Goal: Transaction & Acquisition: Purchase product/service

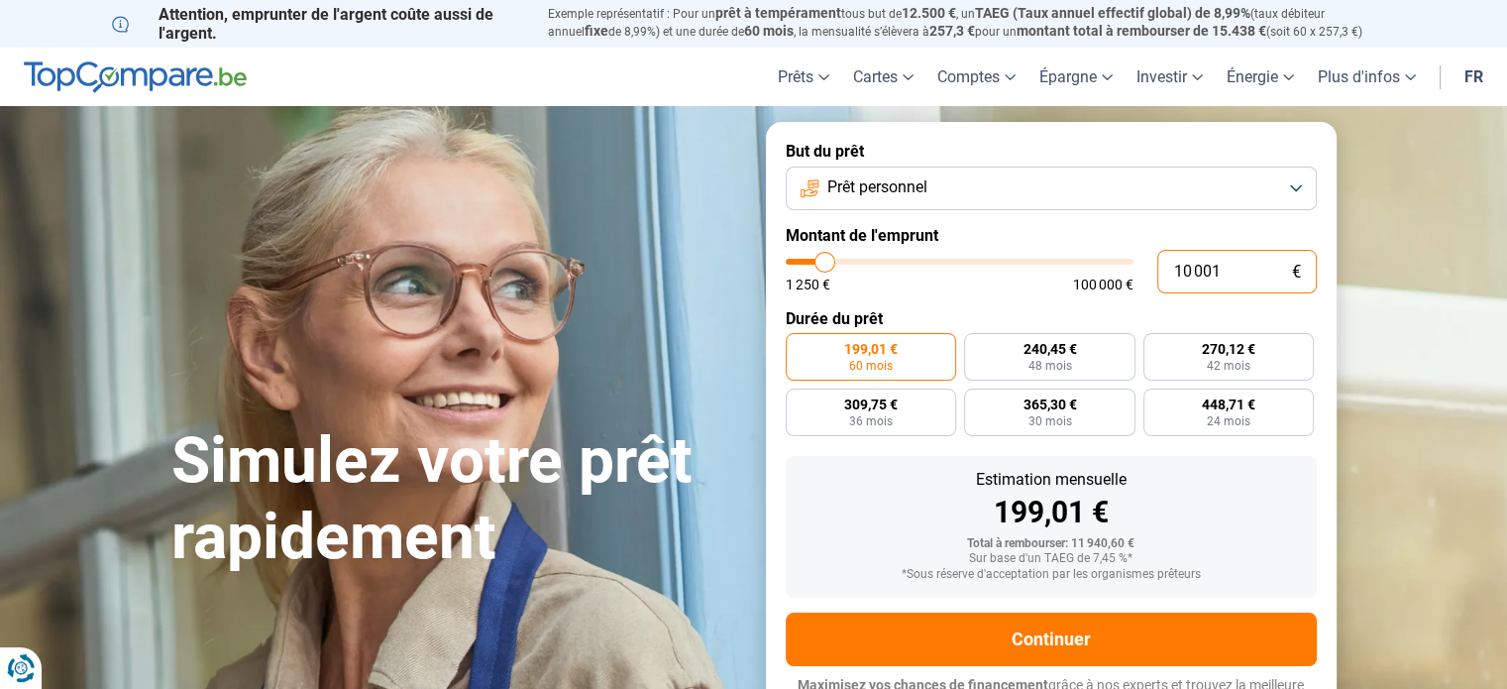
click at [1216, 270] on input "10 001" at bounding box center [1237, 272] width 160 height 44
type input "2"
type input "1250"
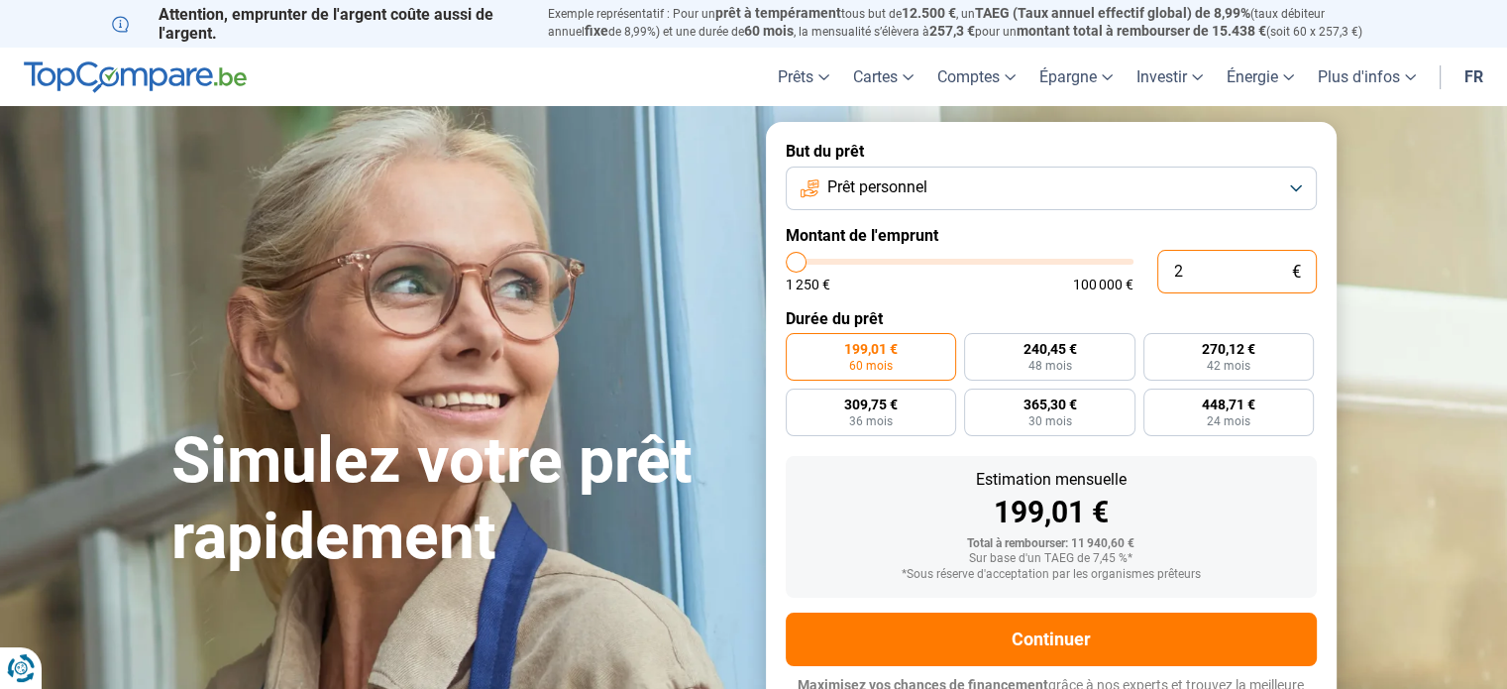
type input "20"
type input "1250"
type input "200"
type input "1250"
type input "2 000"
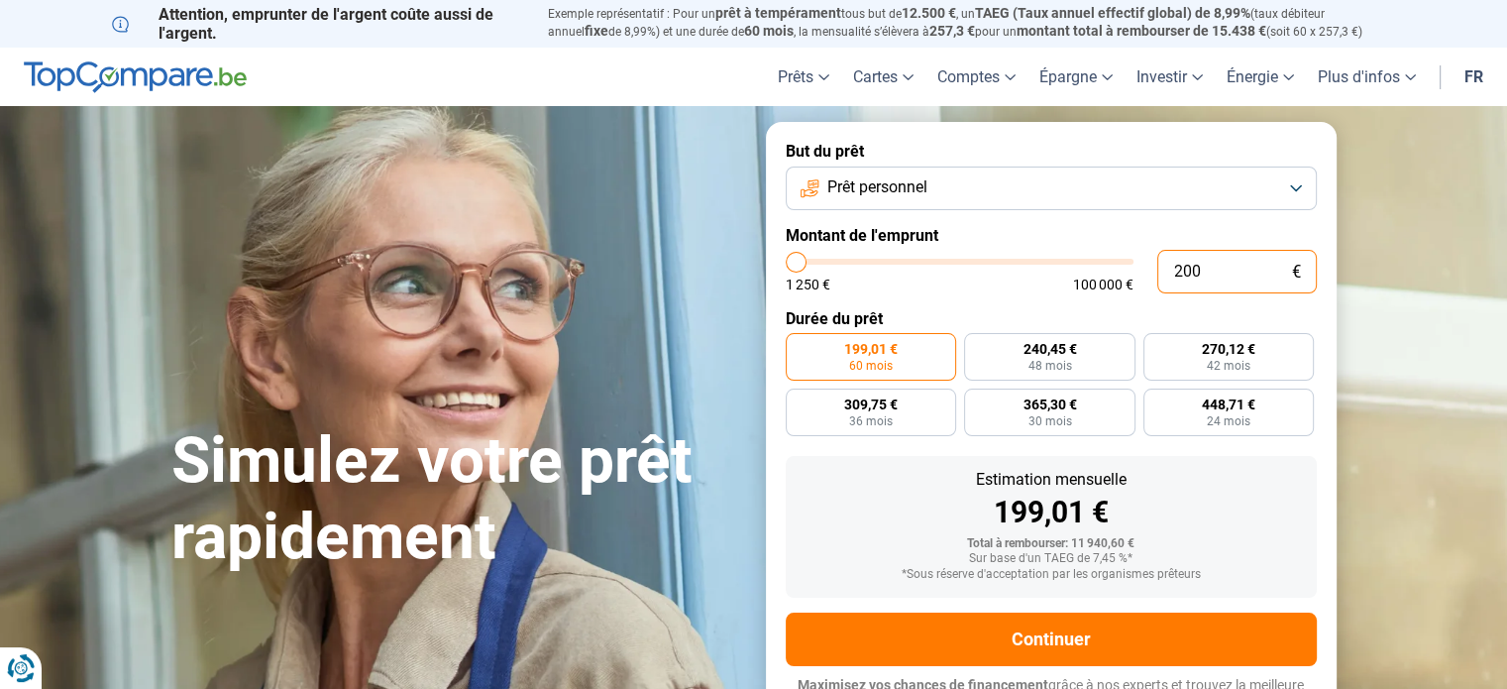
type input "2000"
type input "2 000"
radio input "true"
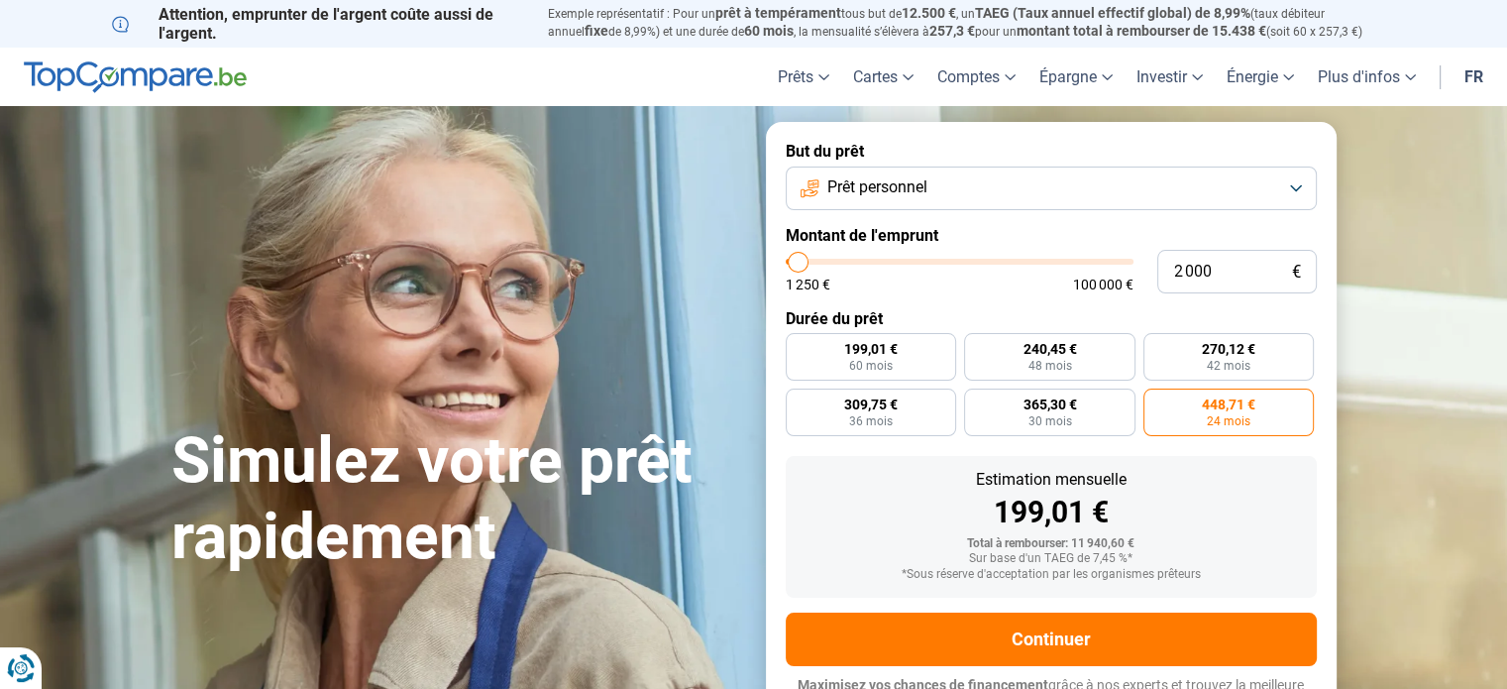
click at [1426, 364] on section "Simulez votre prêt rapidement Simulez votre prêt rapidement But du prêt Prêt pe…" at bounding box center [753, 427] width 1507 height 643
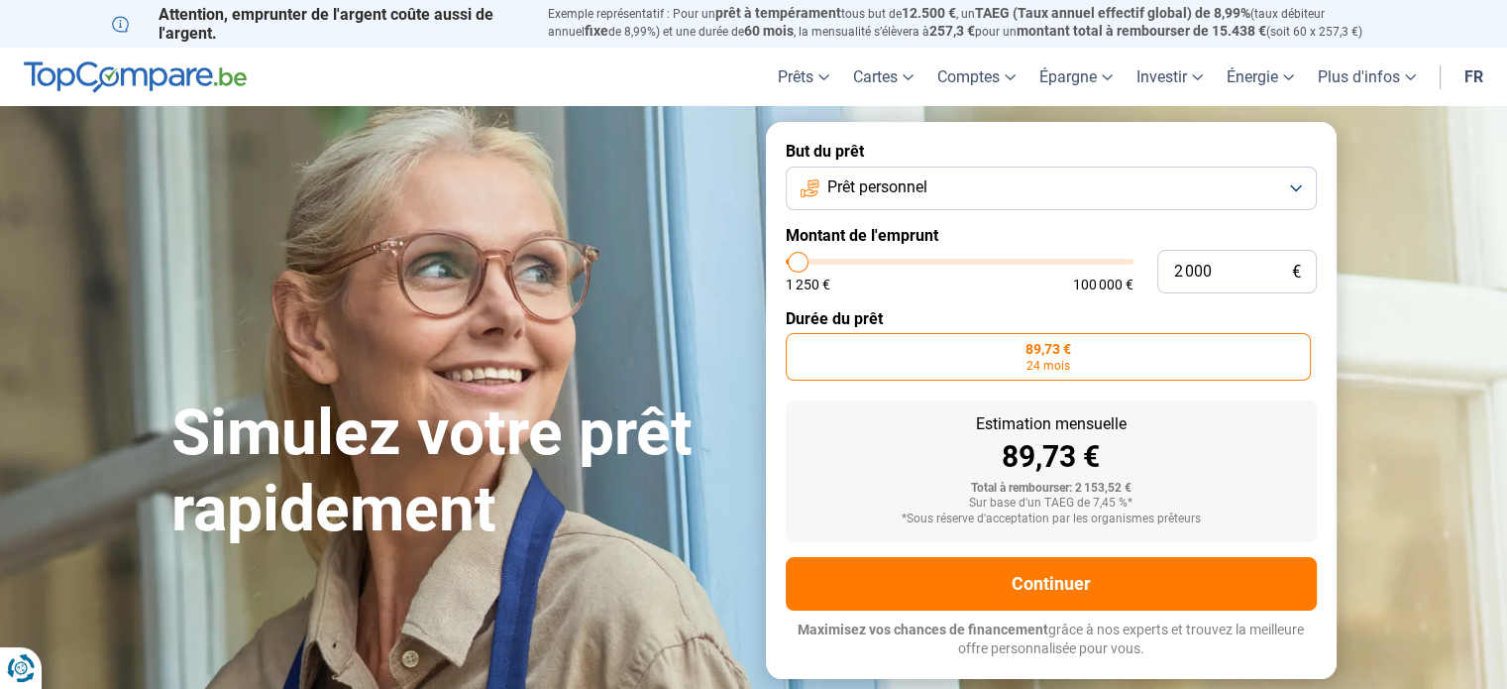
click at [984, 359] on label "89,73 € 24 mois" at bounding box center [1048, 357] width 525 height 48
click at [799, 346] on input "89,73 € 24 mois" at bounding box center [792, 339] width 13 height 13
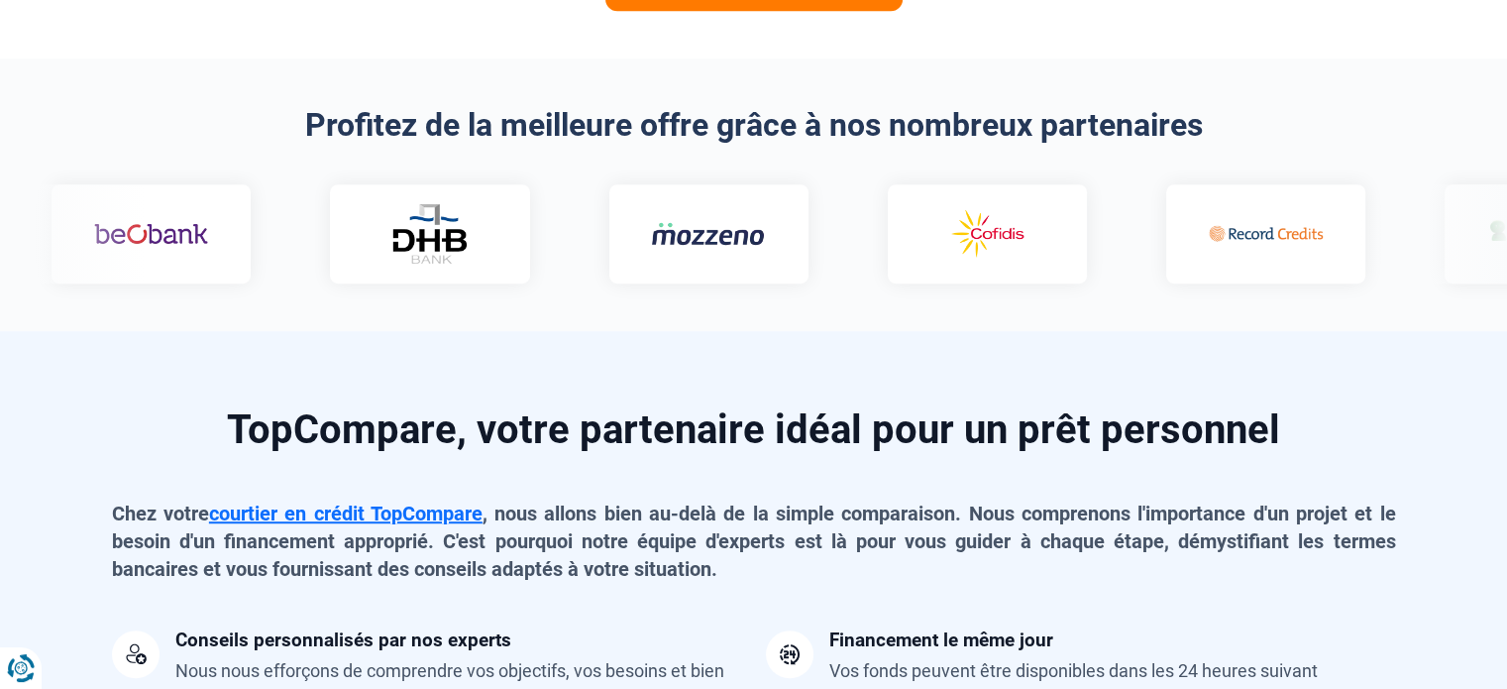
scroll to position [991, 0]
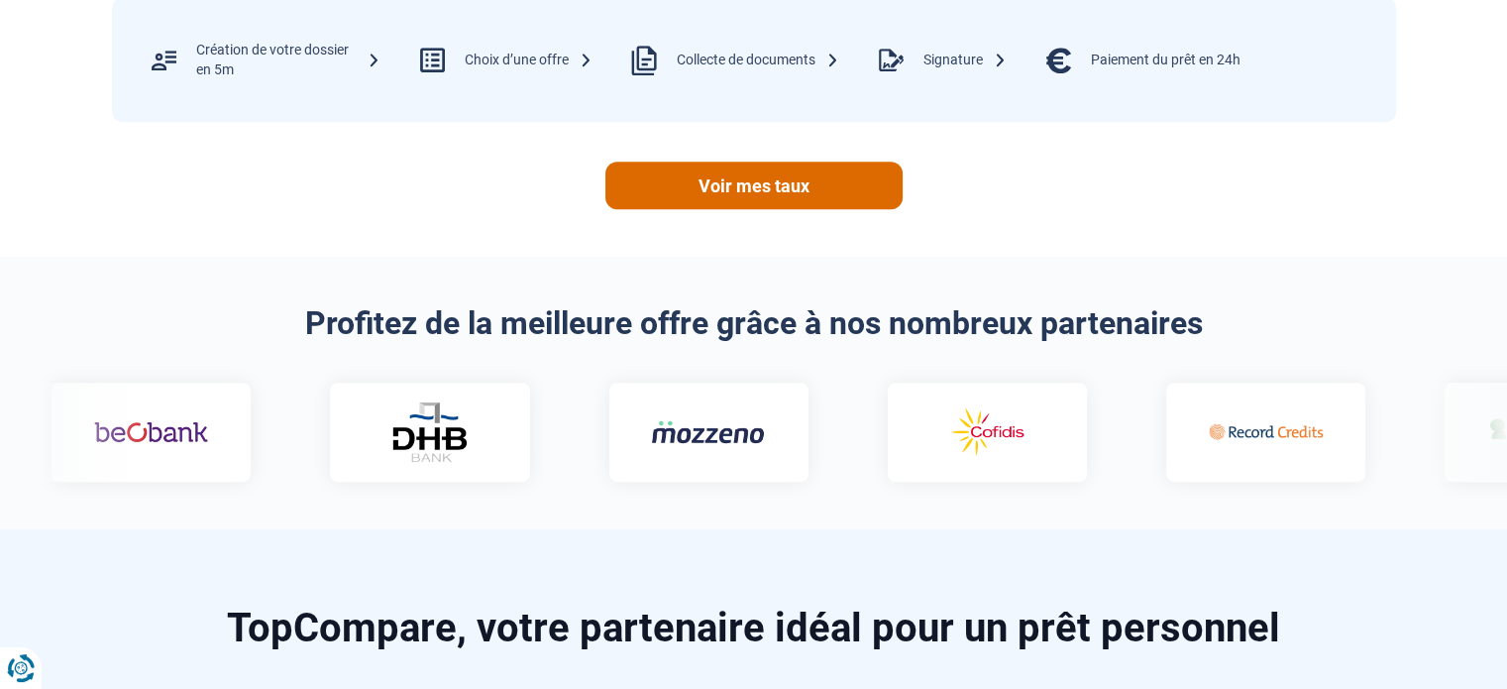
click at [784, 194] on link "Voir mes taux" at bounding box center [753, 185] width 297 height 48
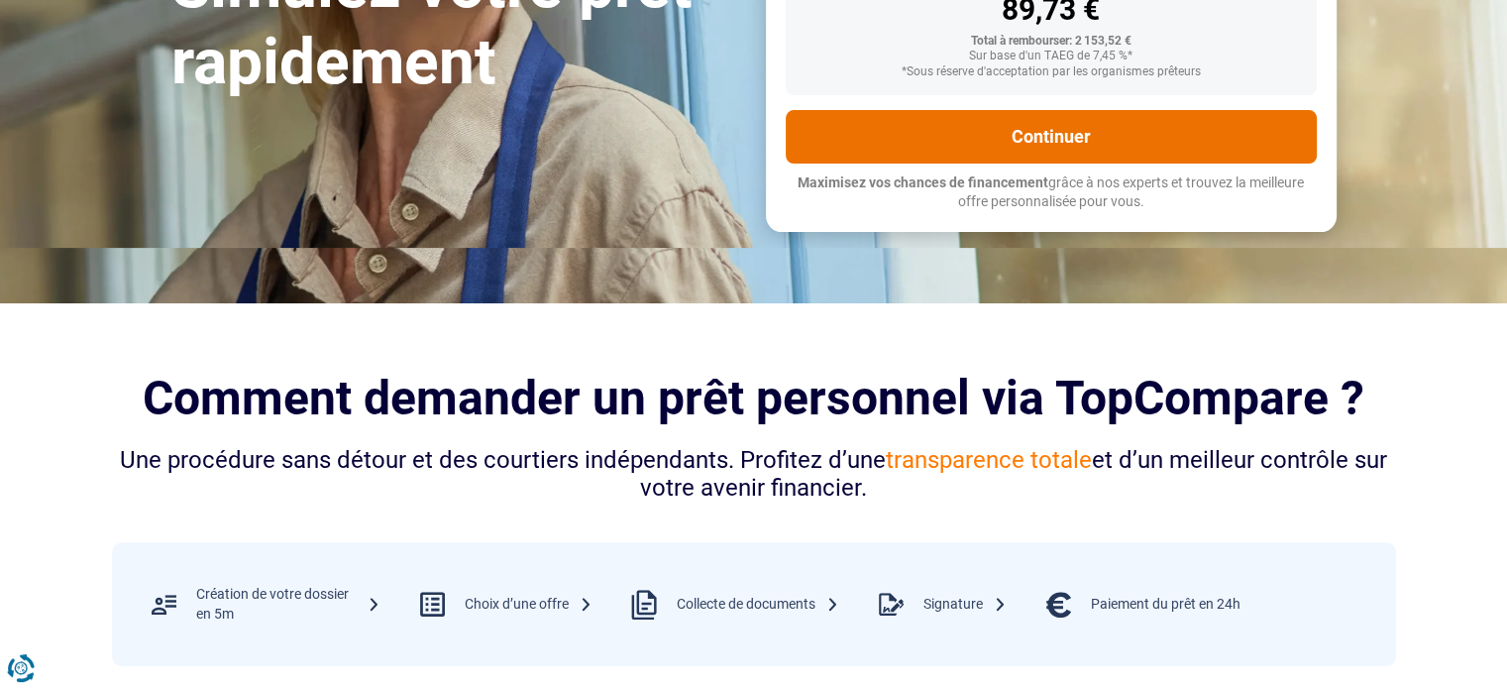
scroll to position [297, 0]
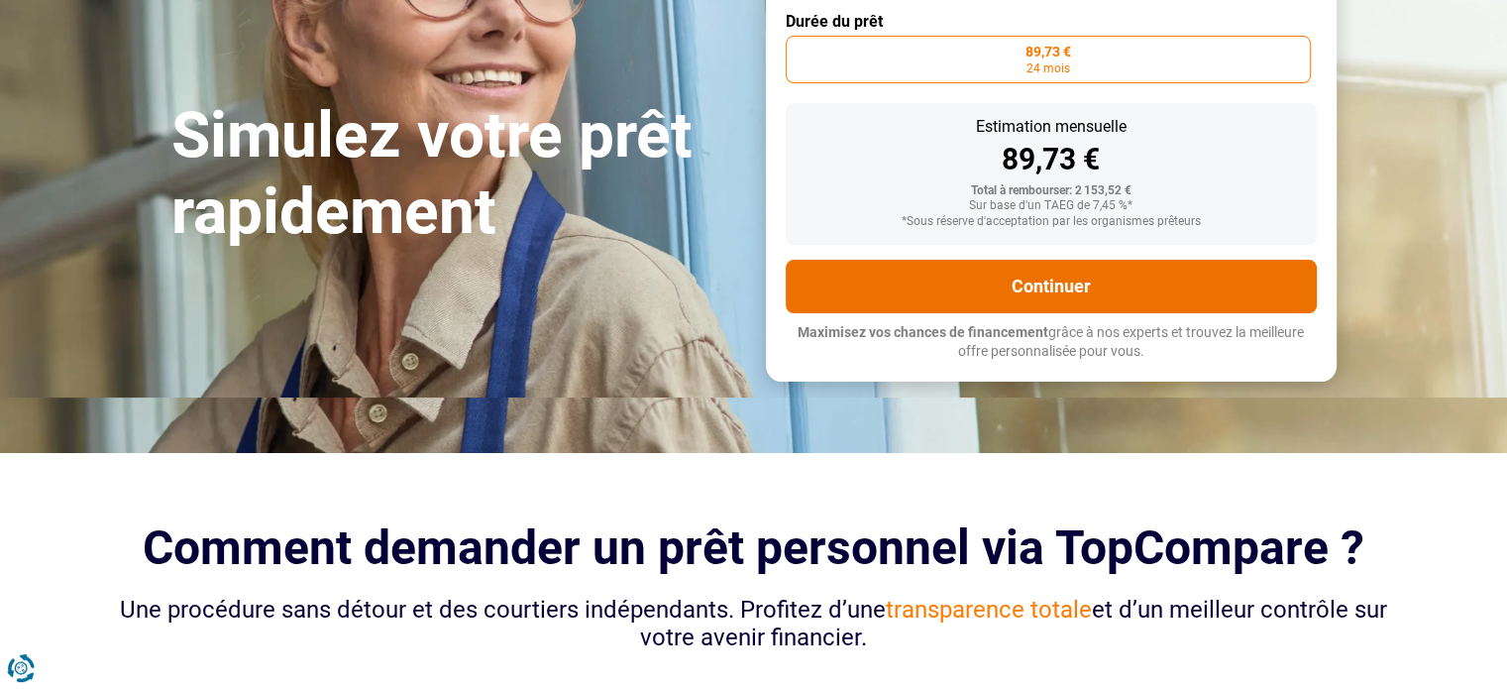
click at [1034, 292] on button "Continuer" at bounding box center [1051, 286] width 531 height 53
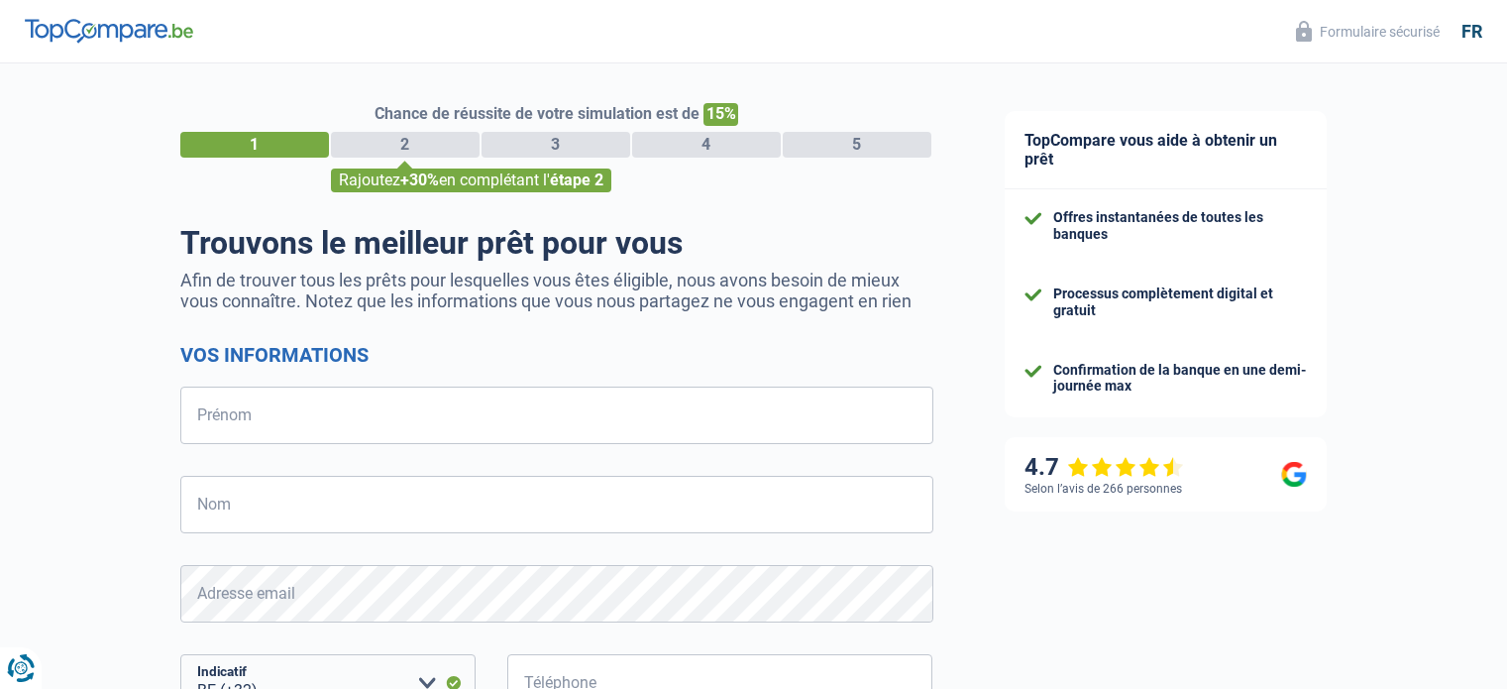
select select "32"
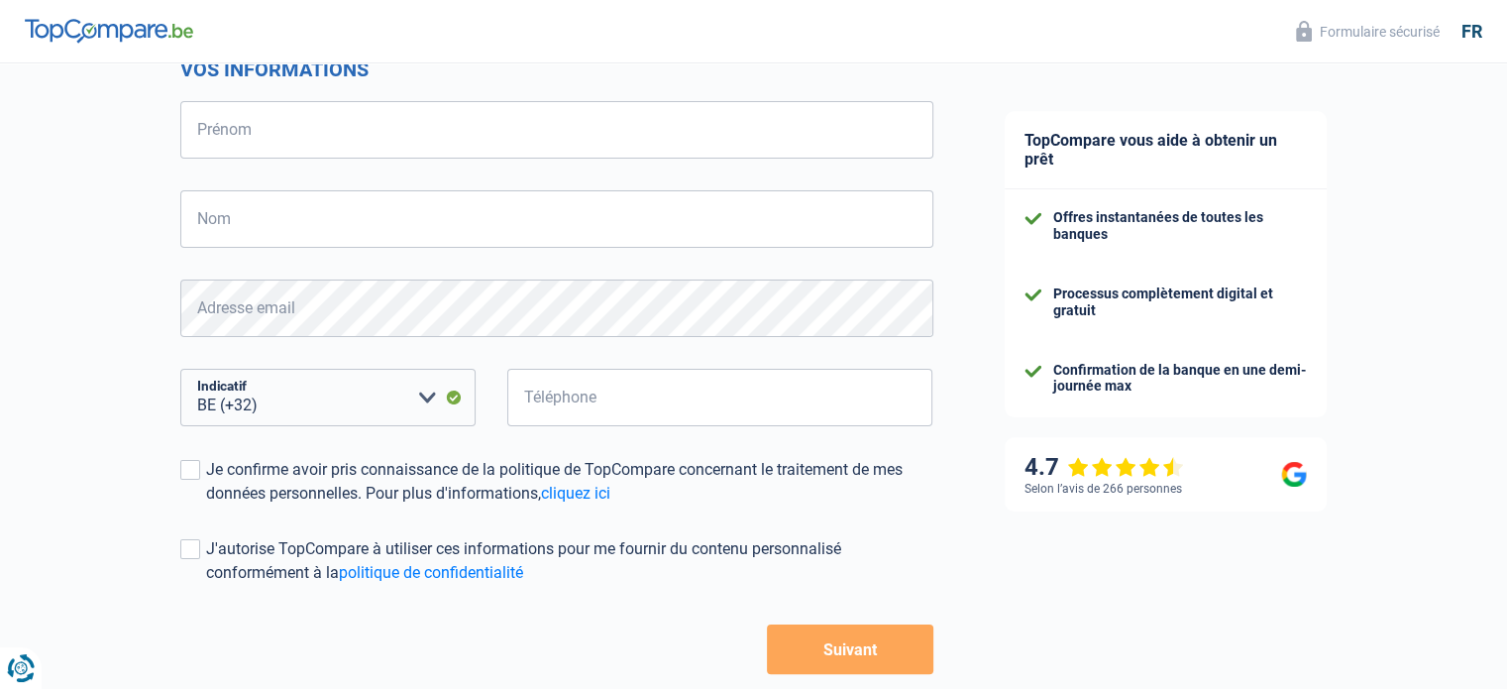
scroll to position [297, 0]
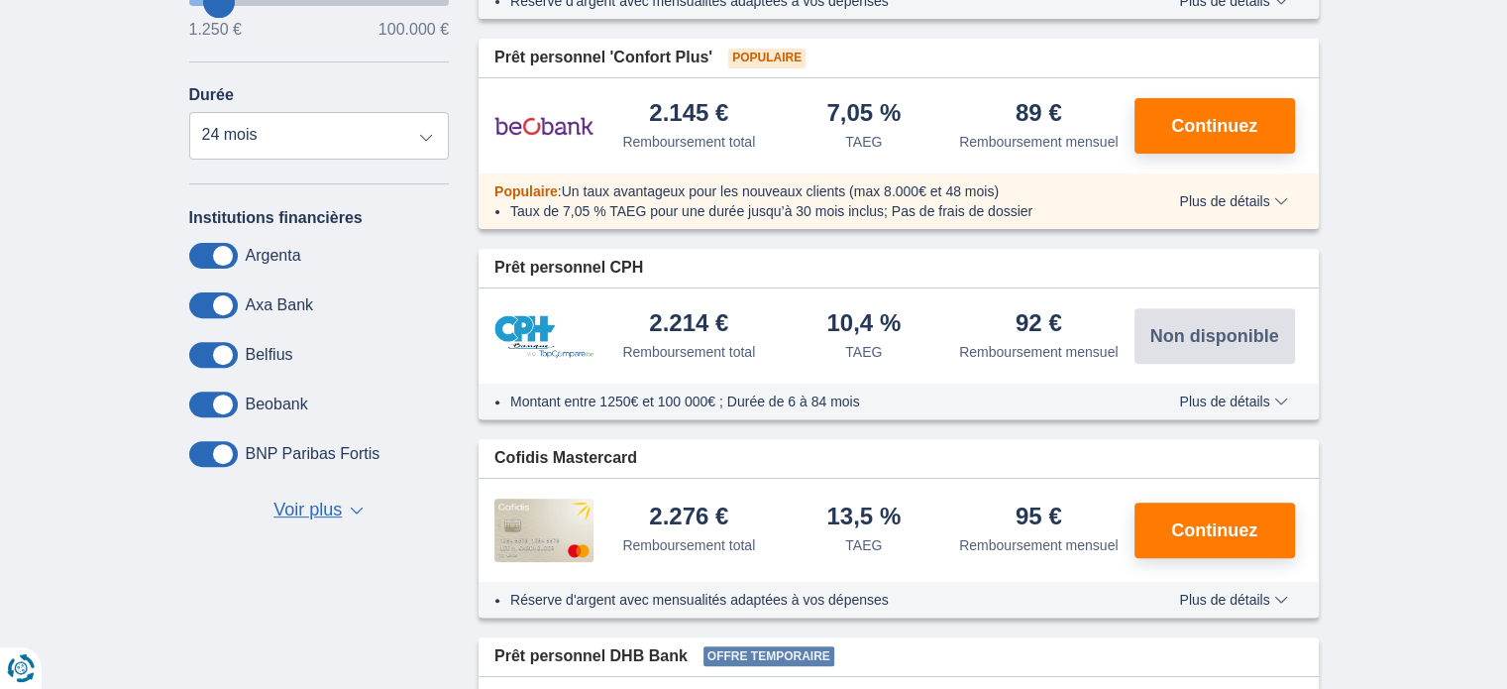
scroll to position [594, 0]
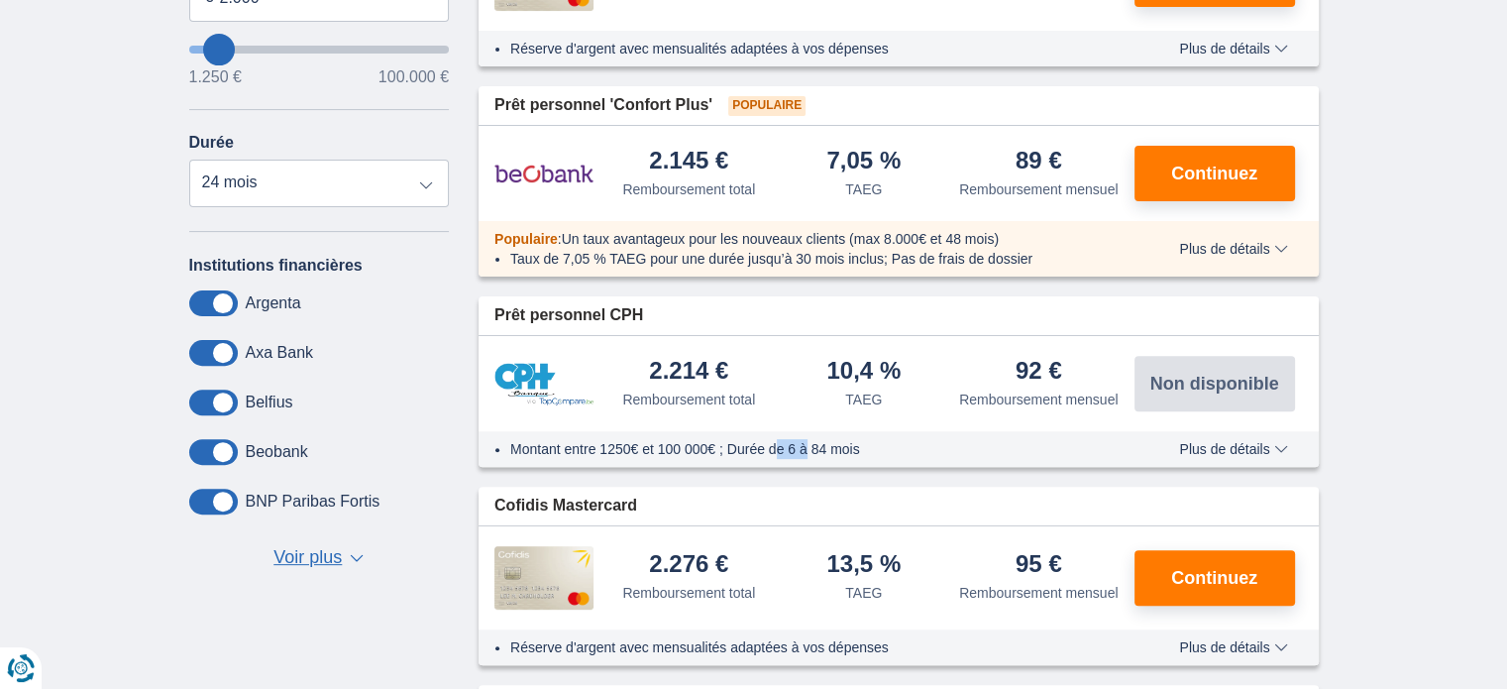
click at [904, 452] on li "Montant entre 1250€ et 100 000€ ; Durée de 6 à 84 mois" at bounding box center [815, 449] width 611 height 20
click at [917, 452] on li "Montant entre 1250€ et 100 000€ ; Durée de 6 à 84 mois" at bounding box center [815, 449] width 611 height 20
click at [1213, 444] on span "Plus de détails" at bounding box center [1233, 449] width 108 height 14
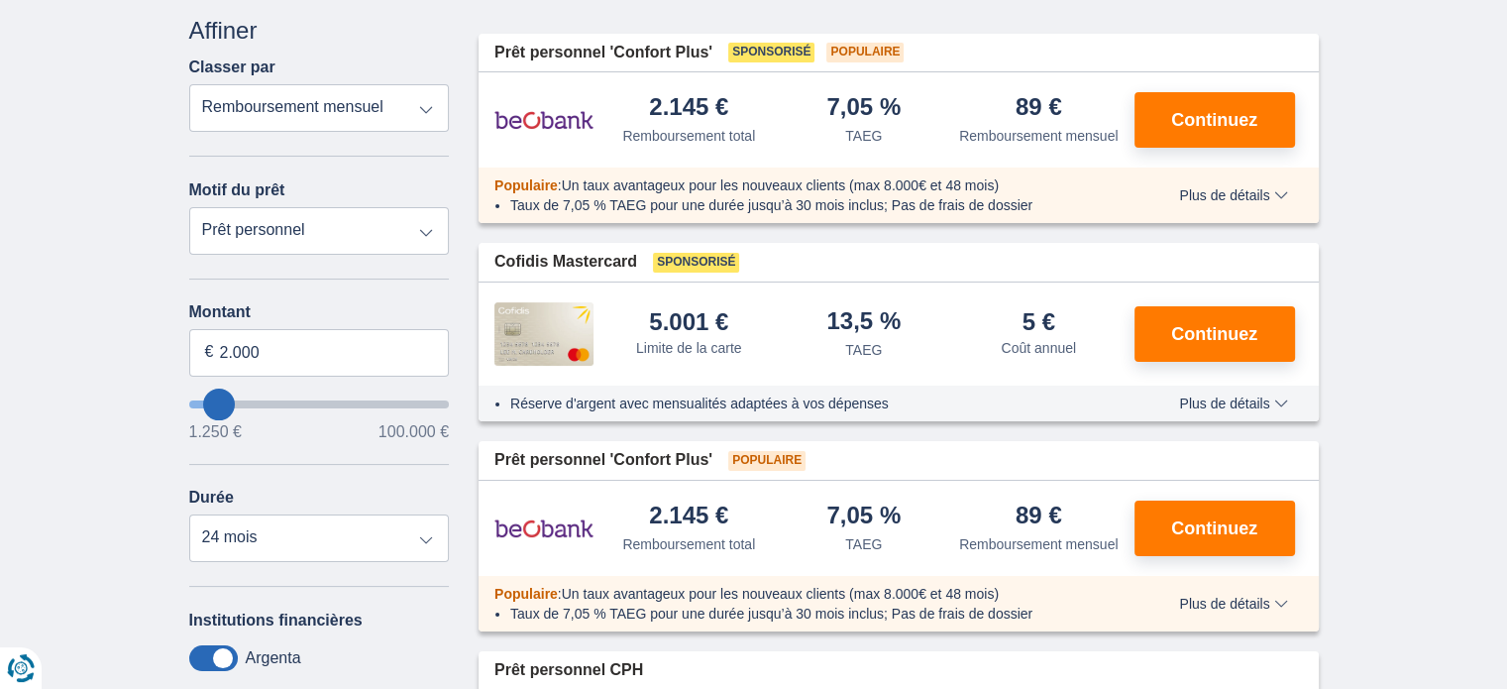
scroll to position [0, 0]
